Goal: Check status: Check status

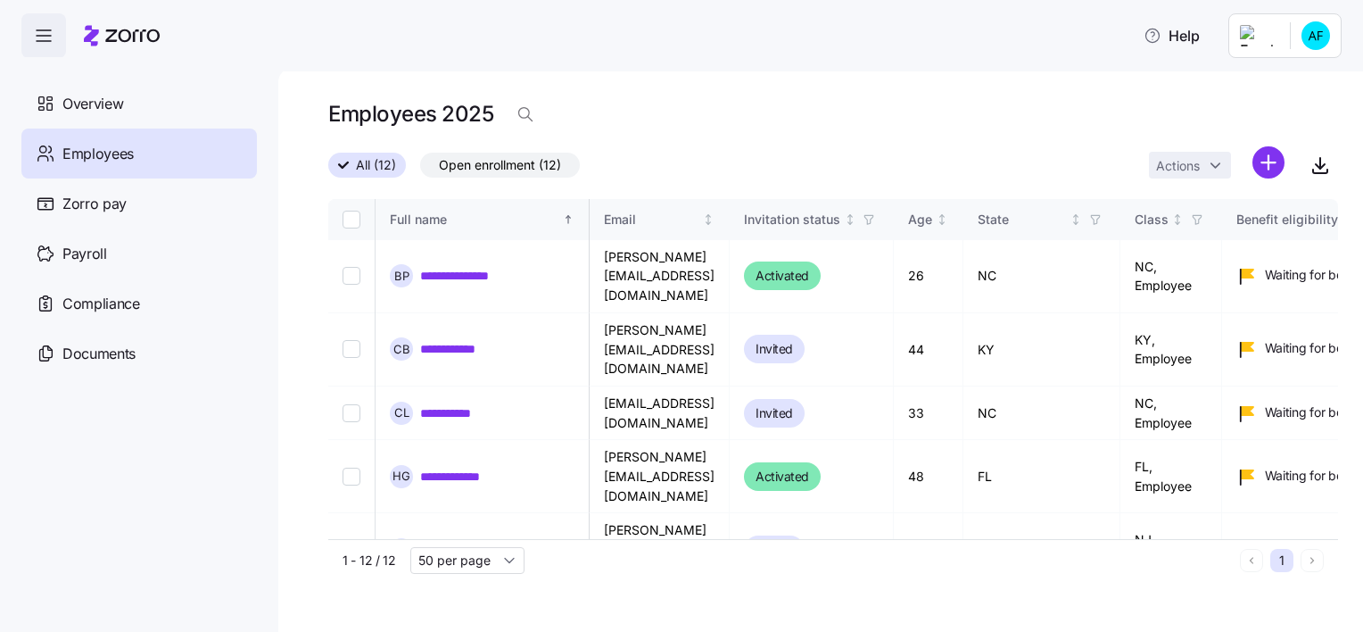
scroll to position [338, 837]
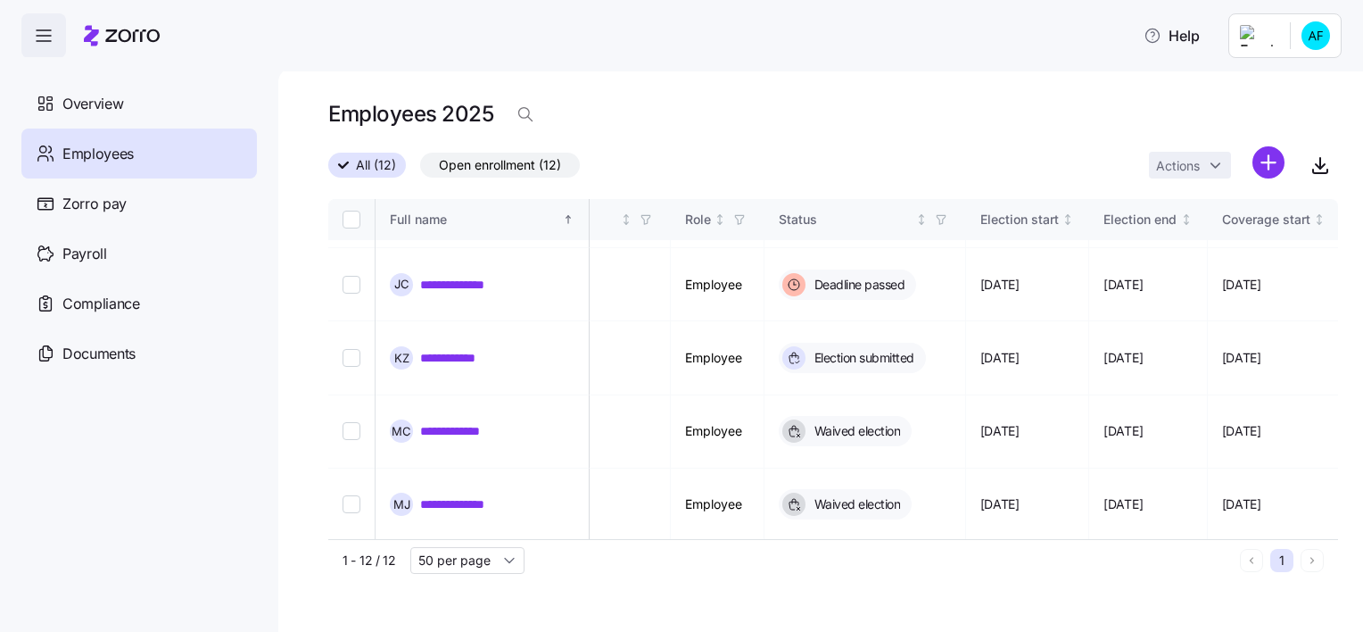
click at [128, 157] on span "Employees" at bounding box center [97, 154] width 71 height 22
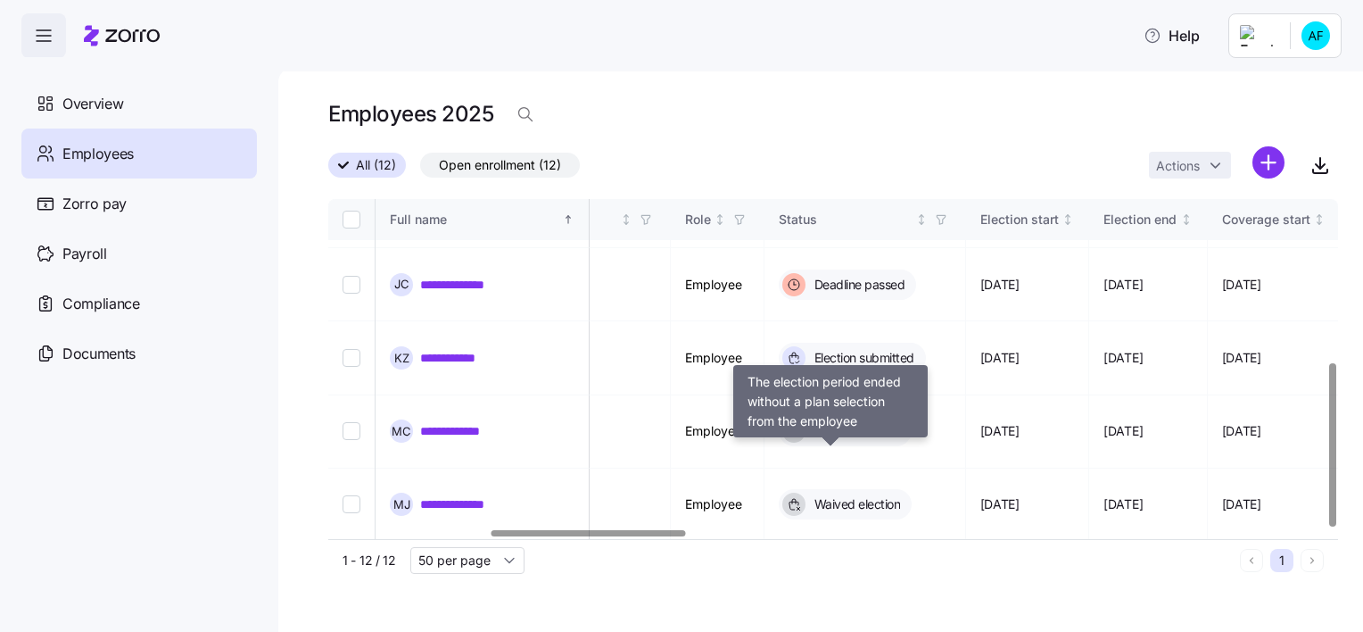
click at [857, 613] on span "Deadline passed" at bounding box center [857, 622] width 96 height 18
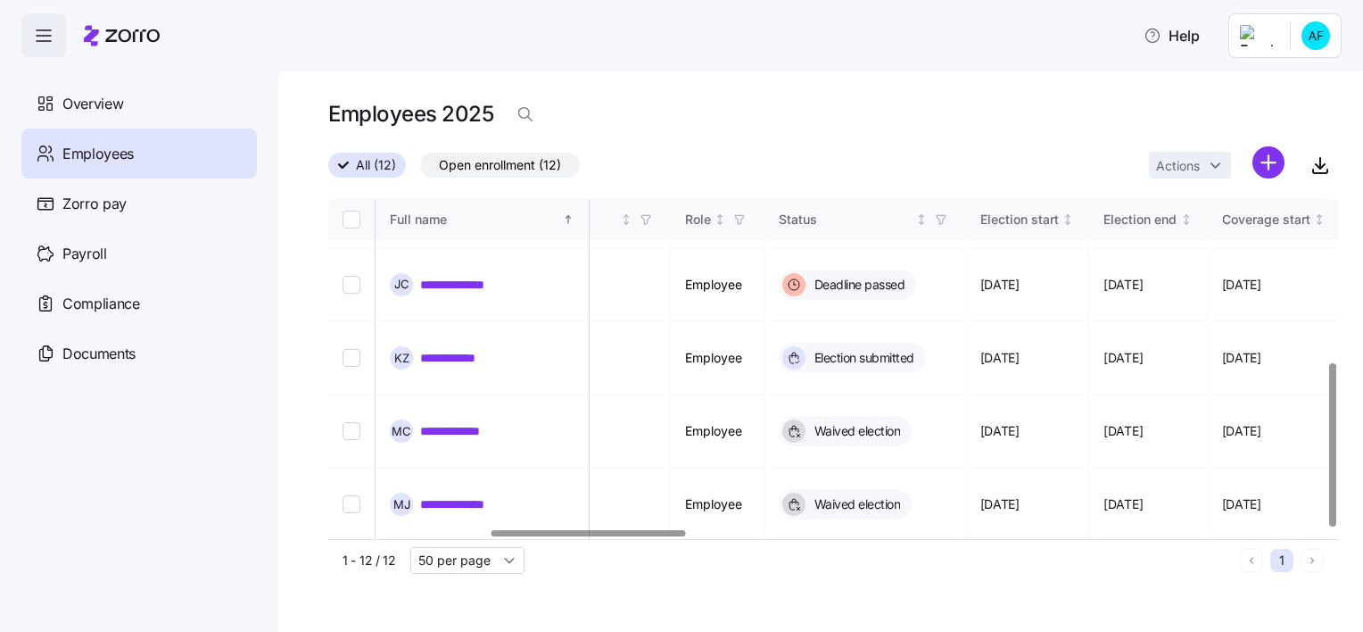
click at [492, 613] on link "**********" at bounding box center [459, 622] width 79 height 18
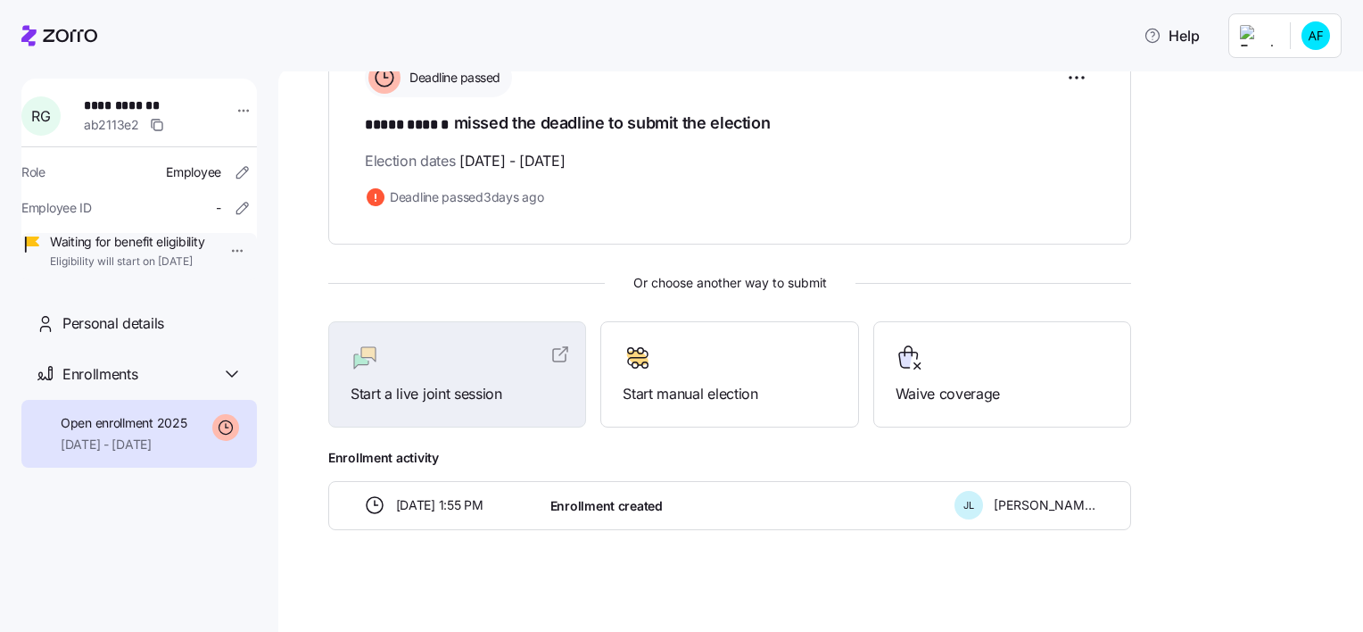
scroll to position [280, 0]
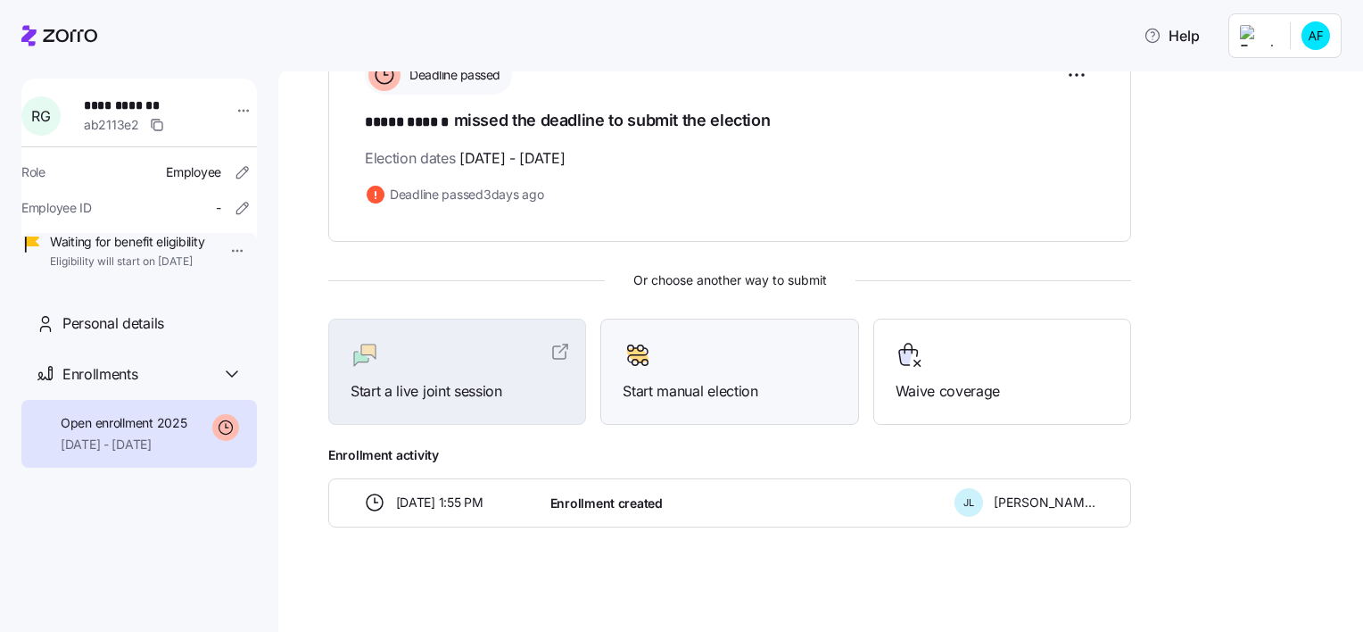
click at [700, 362] on div at bounding box center [729, 355] width 213 height 29
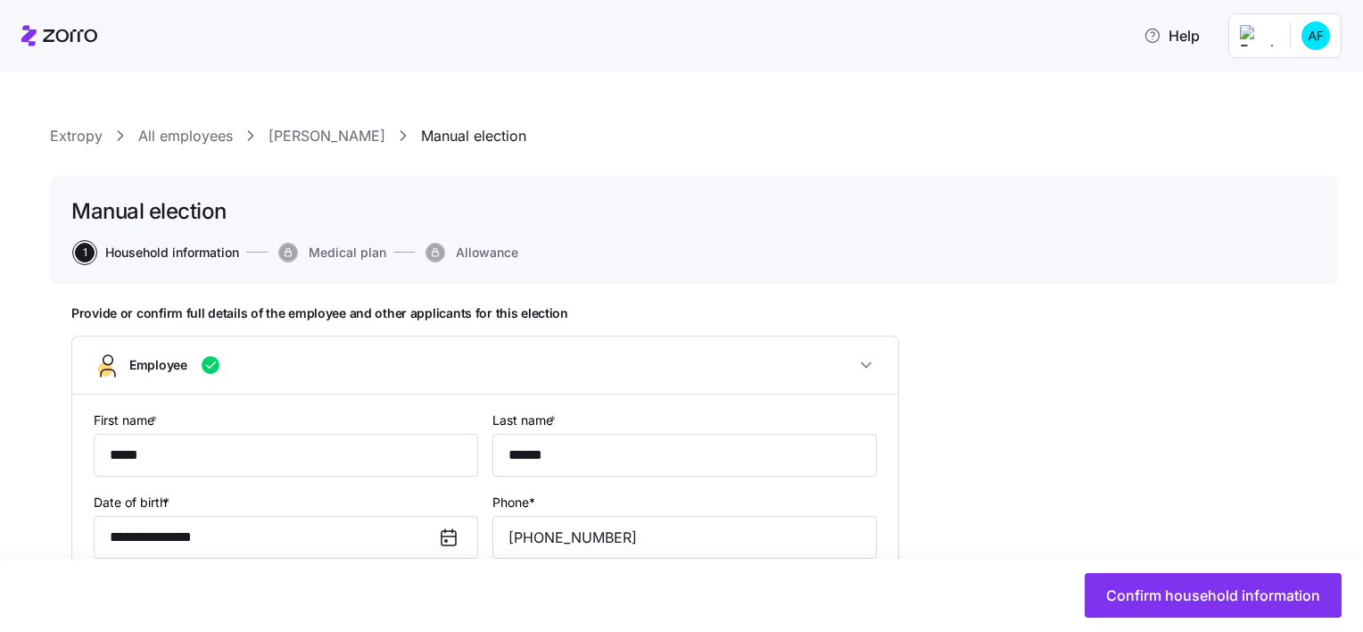
click at [287, 128] on link "[PERSON_NAME]" at bounding box center [327, 136] width 117 height 22
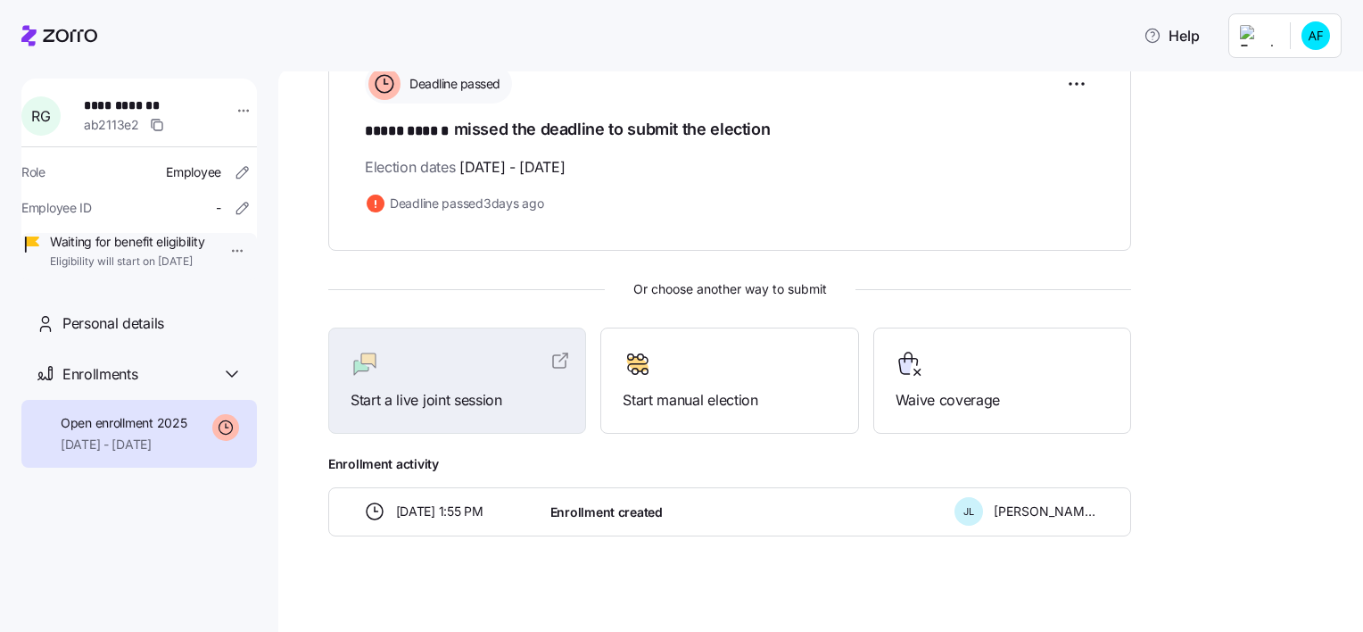
scroll to position [280, 0]
